Goal: Book appointment/travel/reservation

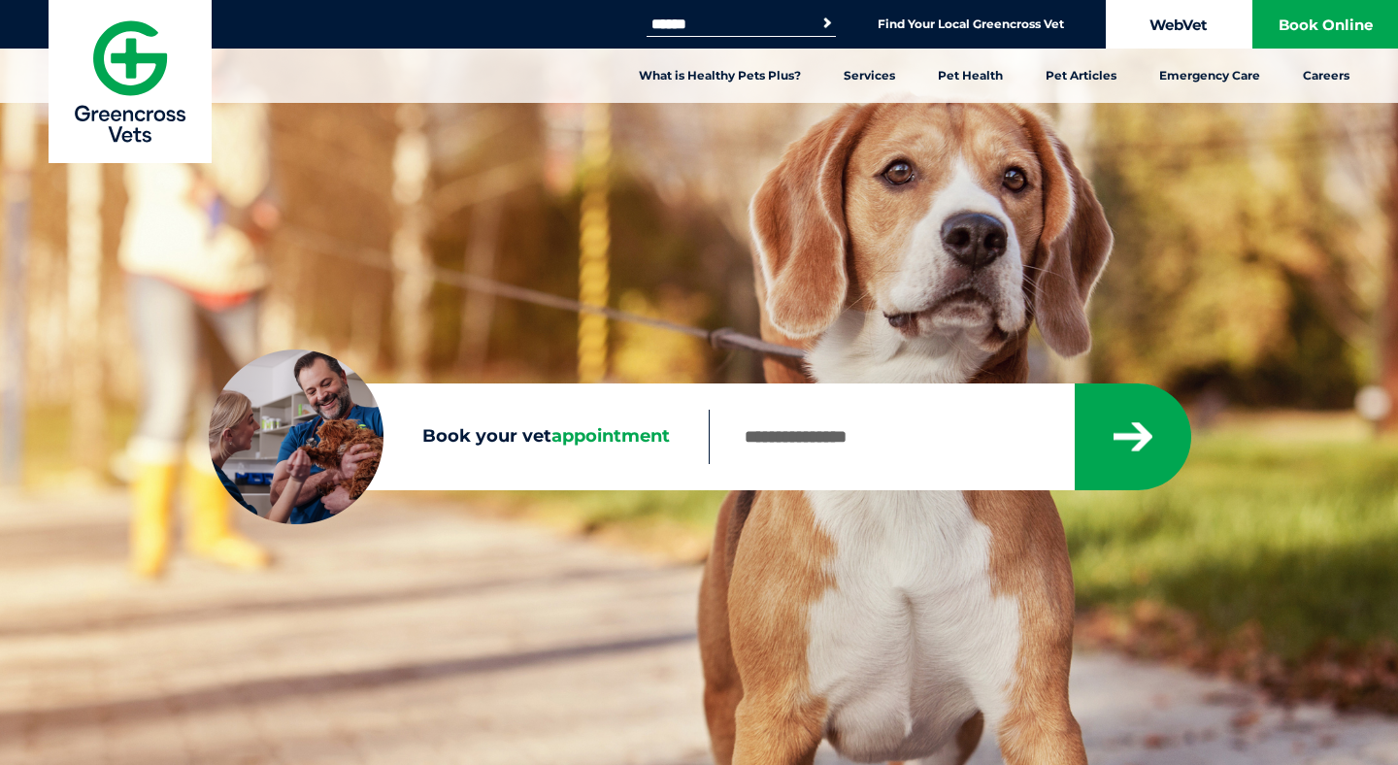
click at [1195, 24] on link "WebVet" at bounding box center [1178, 24] width 146 height 49
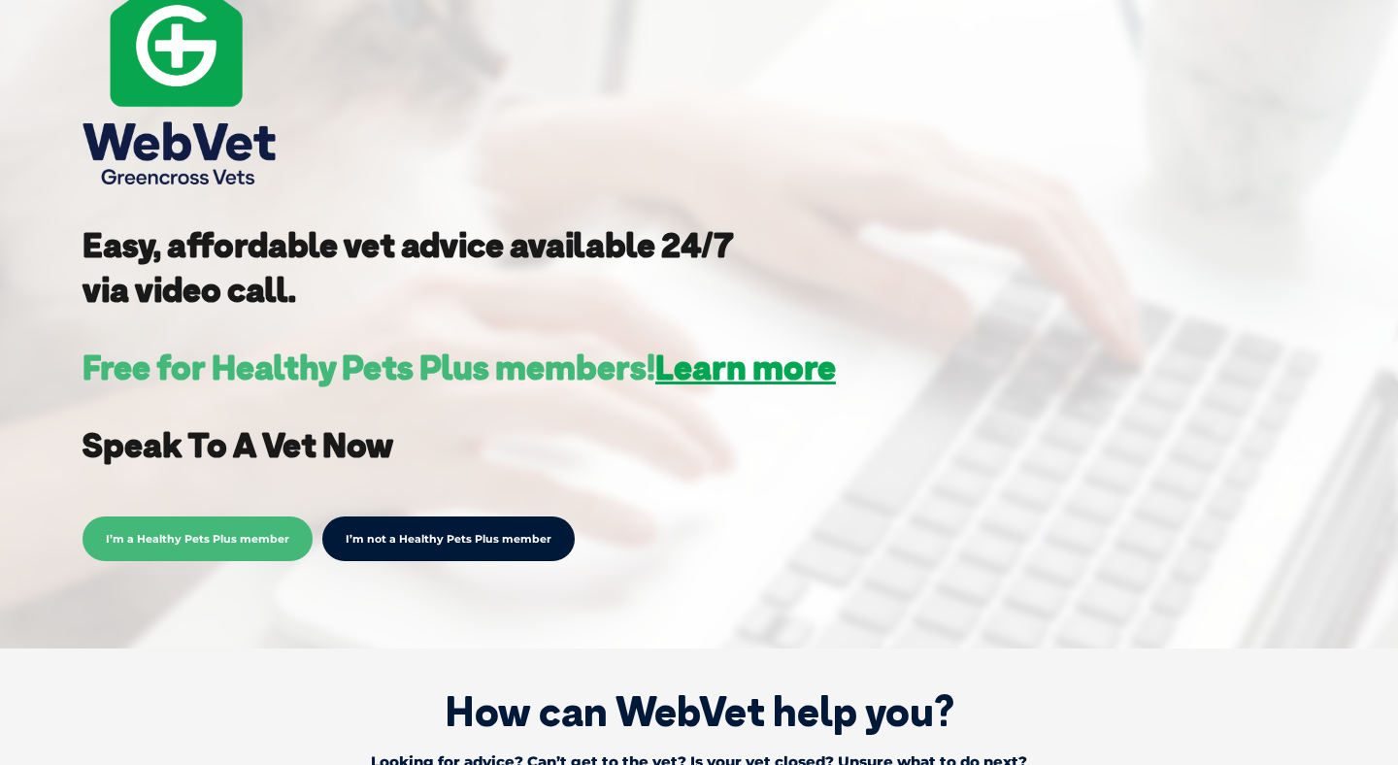
scroll to position [330, 0]
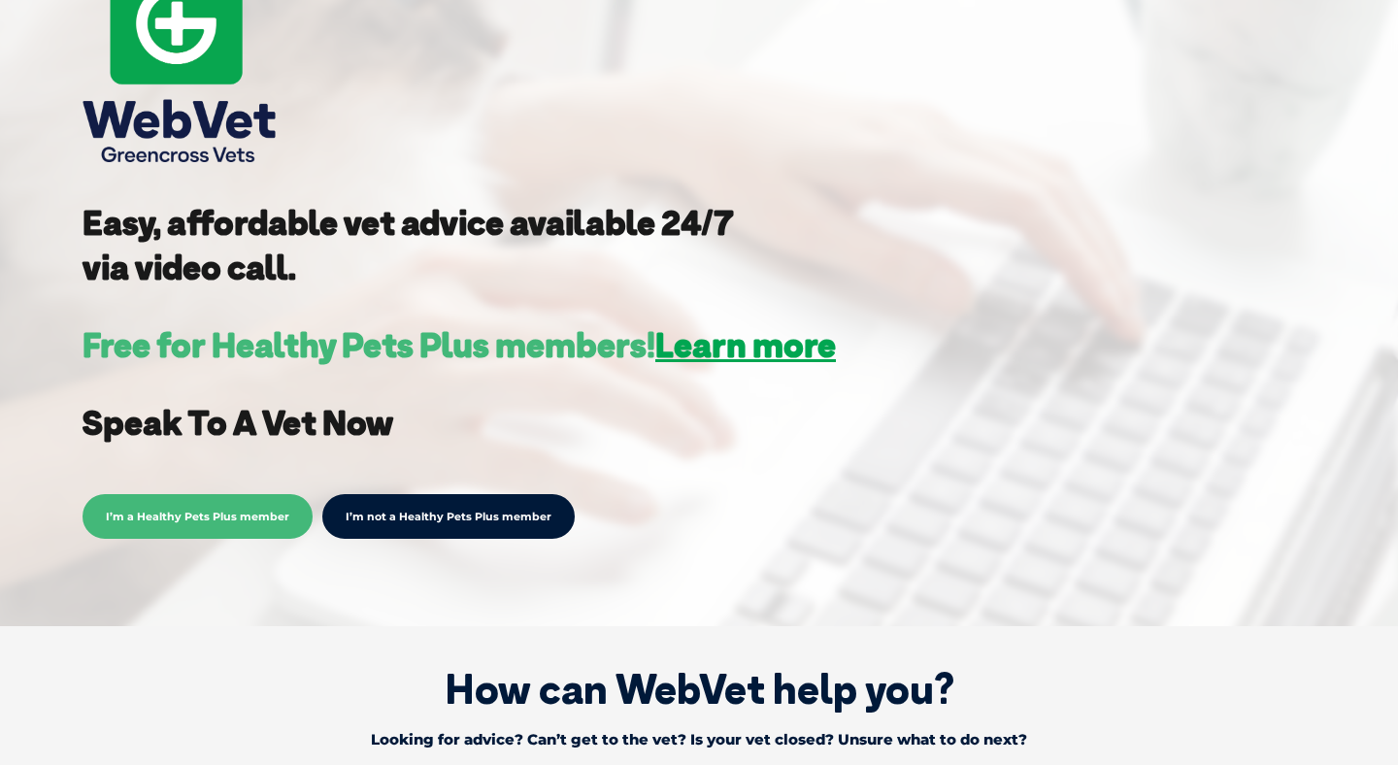
click at [159, 520] on span "I’m a Healthy Pets Plus member" at bounding box center [197, 516] width 230 height 45
